Goal: Task Accomplishment & Management: Manage account settings

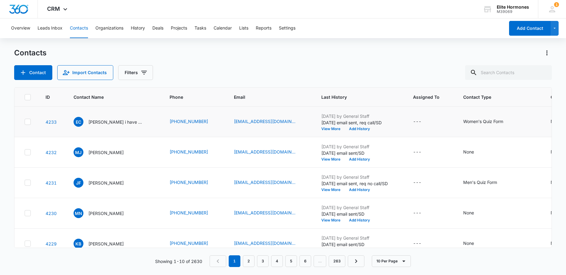
click at [351, 132] on td "[DATE] by General Staff [DATE] email sent, req call/SD View More Add History" at bounding box center [360, 122] width 92 height 30
click at [354, 129] on button "Add History" at bounding box center [359, 129] width 30 height 4
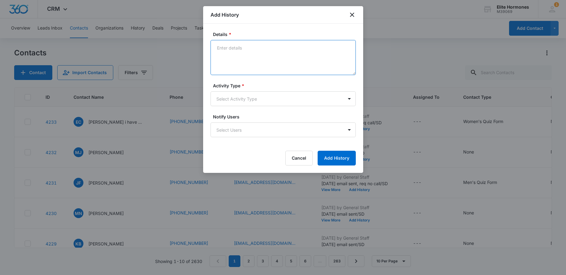
click at [224, 58] on textarea "Details *" at bounding box center [282, 57] width 145 height 35
type textarea "[DATE] pt sent reply via email, responded & sent BHRT info/SD"
click at [240, 93] on body "CRM Apps Reputation Websites Forms CRM Email Social Content Ads Intelligence Fi…" at bounding box center [283, 137] width 566 height 275
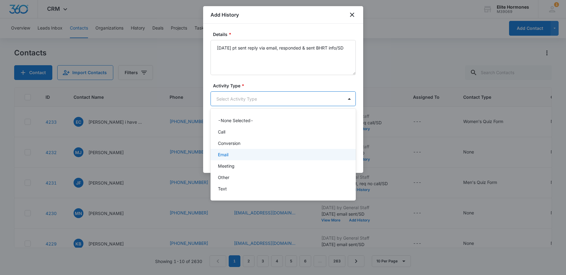
click at [241, 150] on div "Email" at bounding box center [282, 154] width 145 height 11
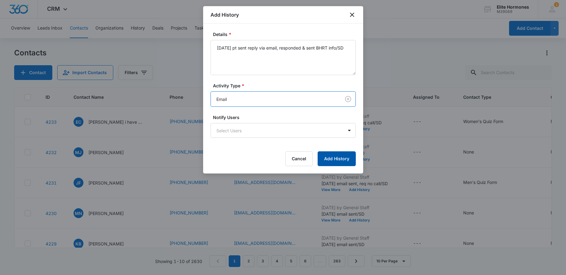
drag, startPoint x: 340, startPoint y: 161, endPoint x: 342, endPoint y: 151, distance: 10.7
click at [340, 161] on button "Add History" at bounding box center [336, 158] width 38 height 15
